Goal: Information Seeking & Learning: Learn about a topic

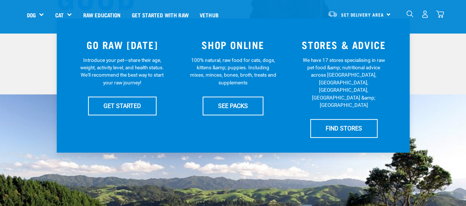
scroll to position [158, 0]
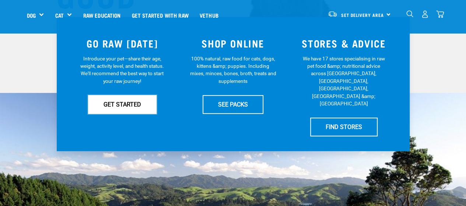
click at [125, 102] on link "GET STARTED" at bounding box center [122, 104] width 68 height 18
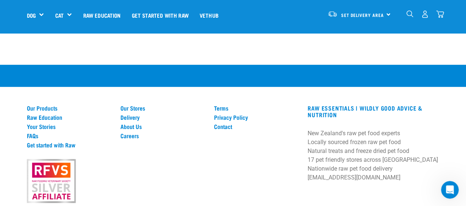
scroll to position [1058, 0]
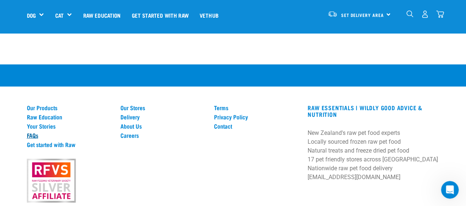
click at [33, 132] on link "FAQs" at bounding box center [69, 135] width 85 height 7
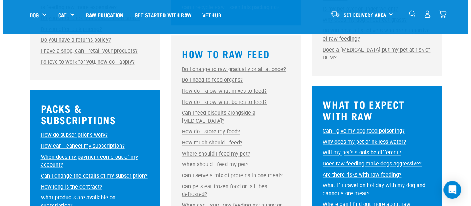
scroll to position [330, 0]
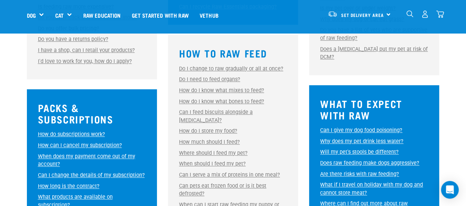
click at [223, 139] on link "How much should I feed?" at bounding box center [209, 142] width 61 height 6
